Goal: Transaction & Acquisition: Obtain resource

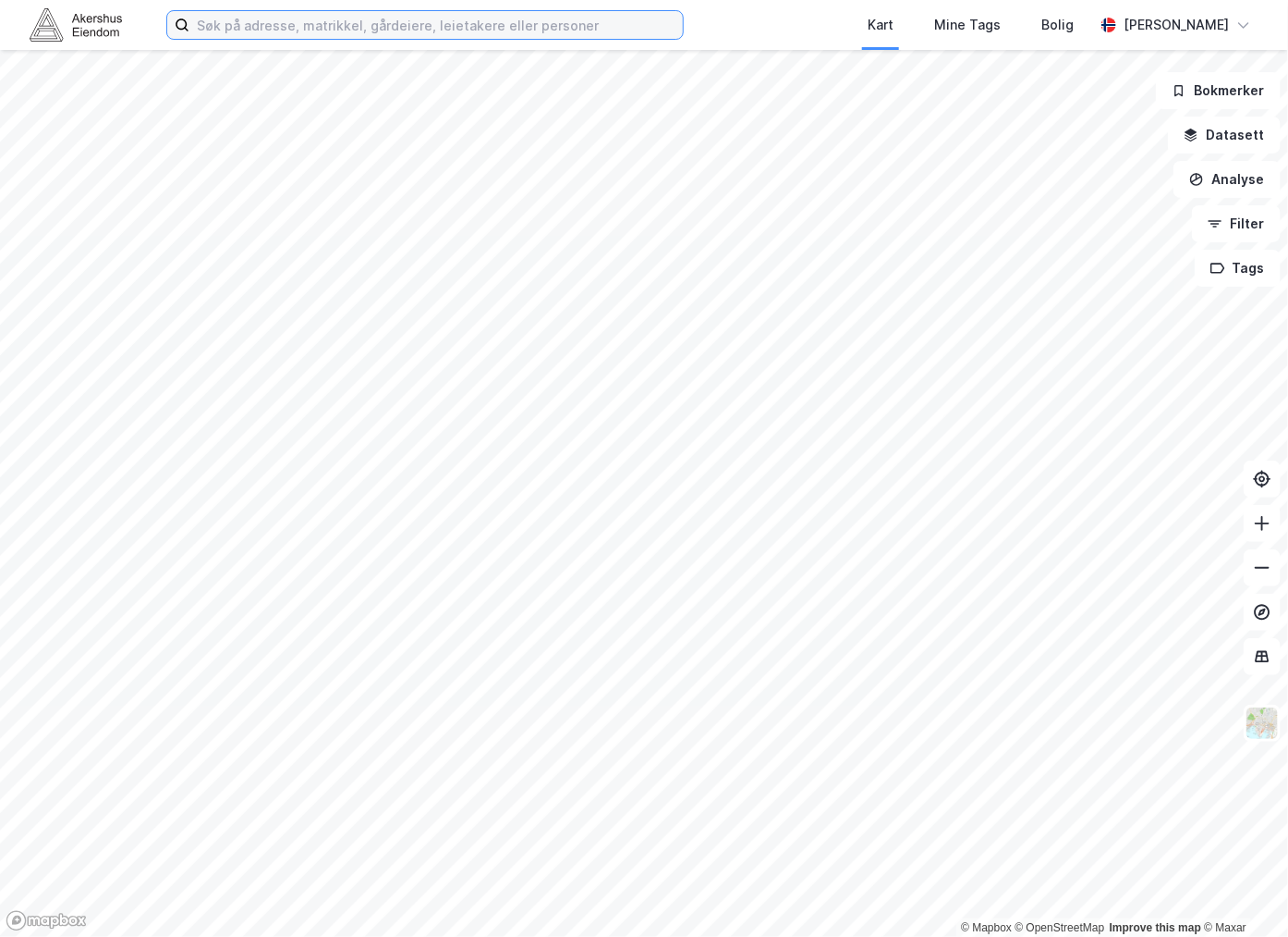
click at [338, 17] on input at bounding box center [436, 25] width 493 height 28
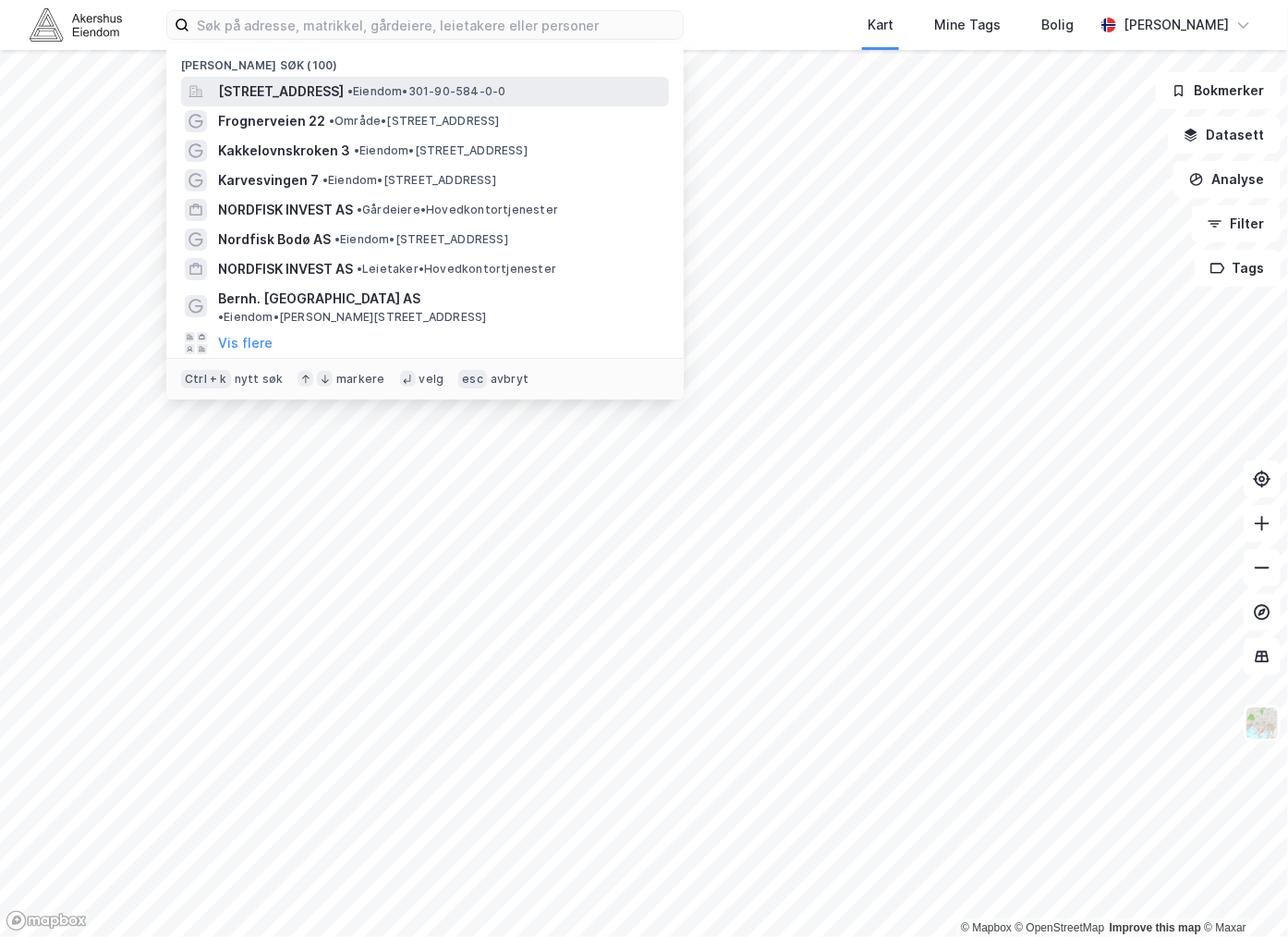
click at [343, 87] on span "[STREET_ADDRESS]" at bounding box center [281, 91] width 126 height 22
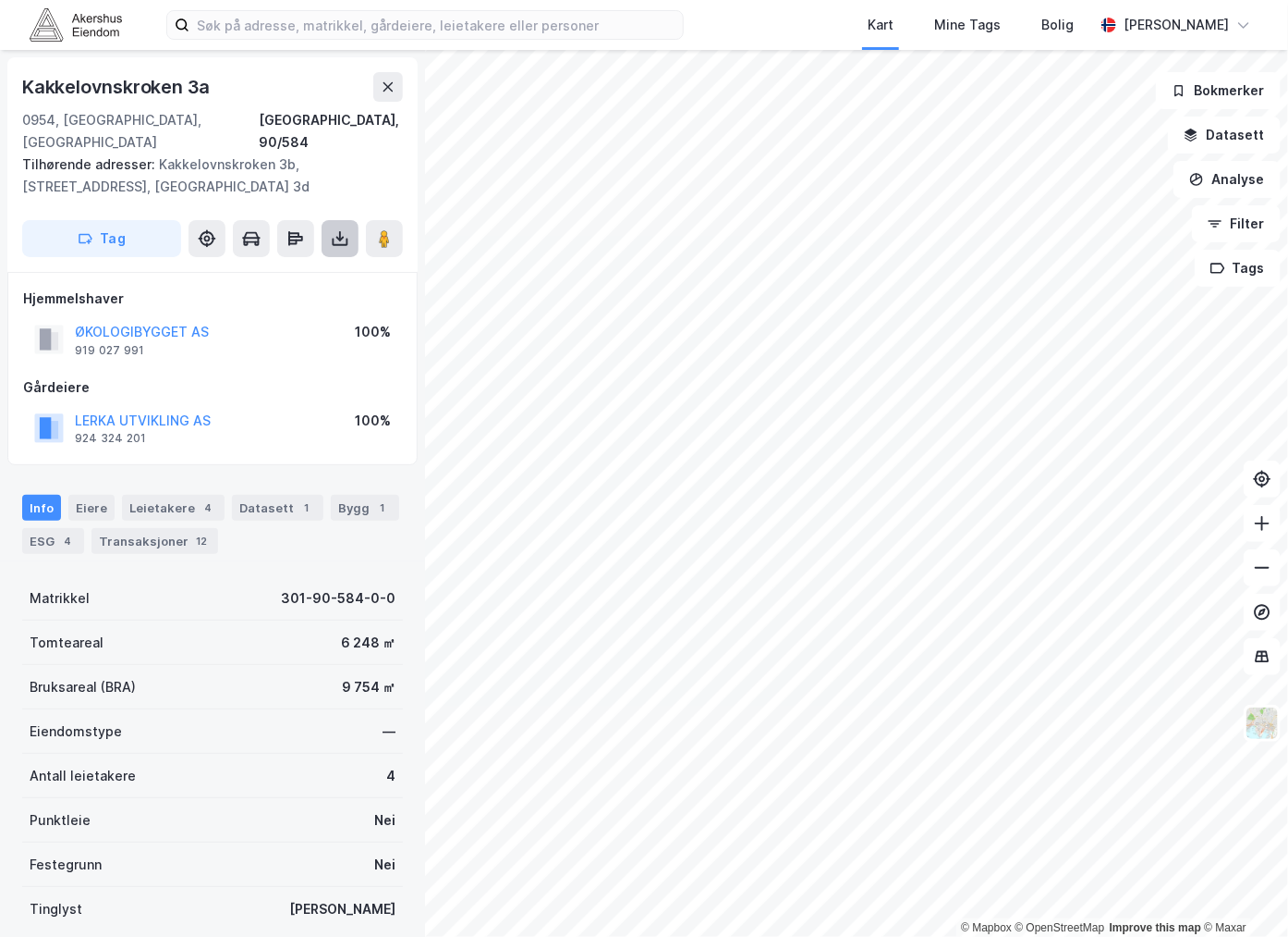
click at [338, 236] on icon at bounding box center [339, 238] width 7 height 5
click at [269, 268] on div "Last ned grunnbok" at bounding box center [249, 275] width 107 height 15
click at [257, 298] on div "Last ned matrikkelrapport" at bounding box center [272, 305] width 153 height 15
